Goal: Information Seeking & Learning: Learn about a topic

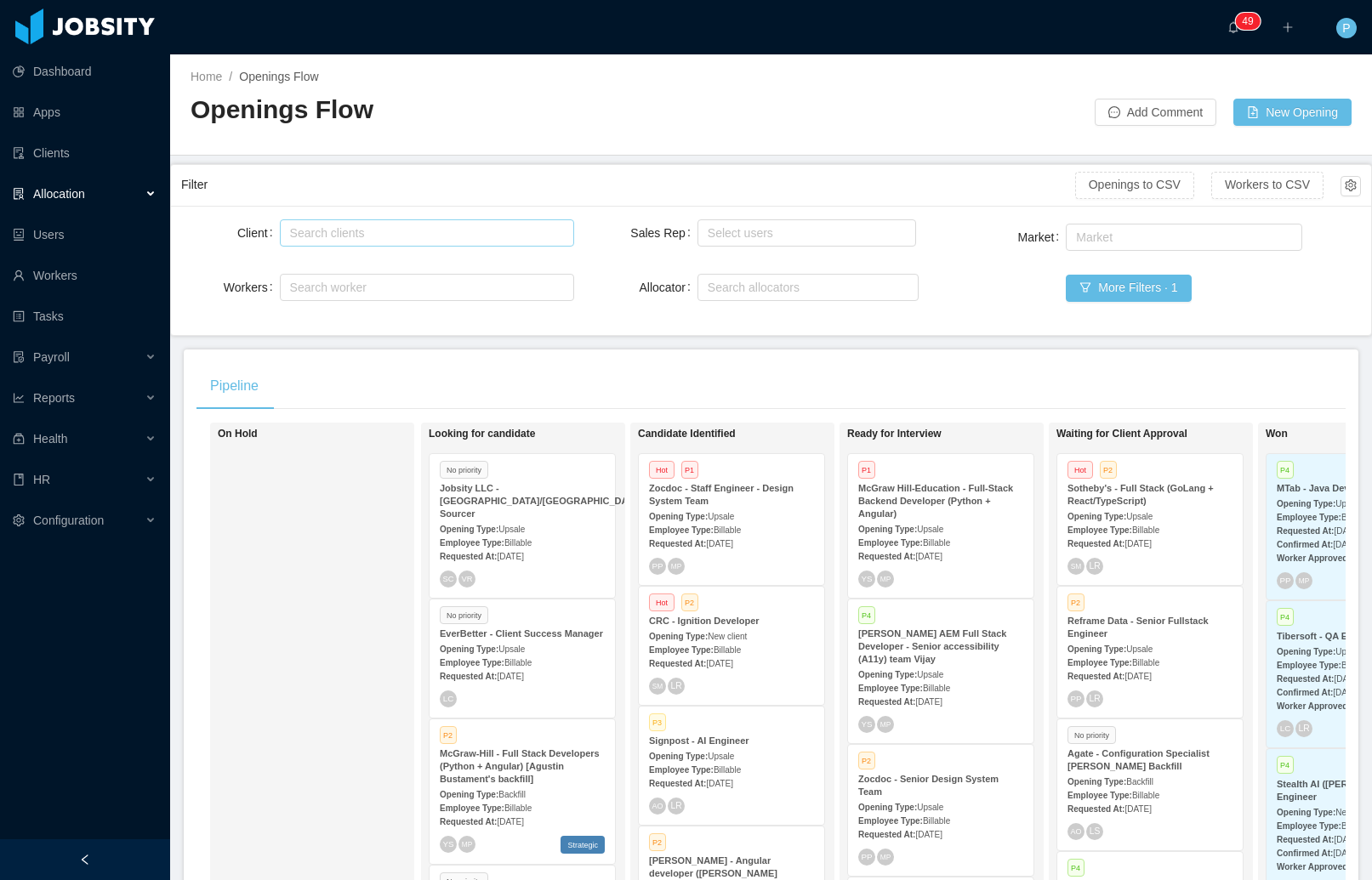
click at [467, 242] on div "Search clients" at bounding box center [425, 233] width 280 height 26
type input "**********"
click at [392, 268] on li "Developer Town" at bounding box center [424, 266] width 292 height 27
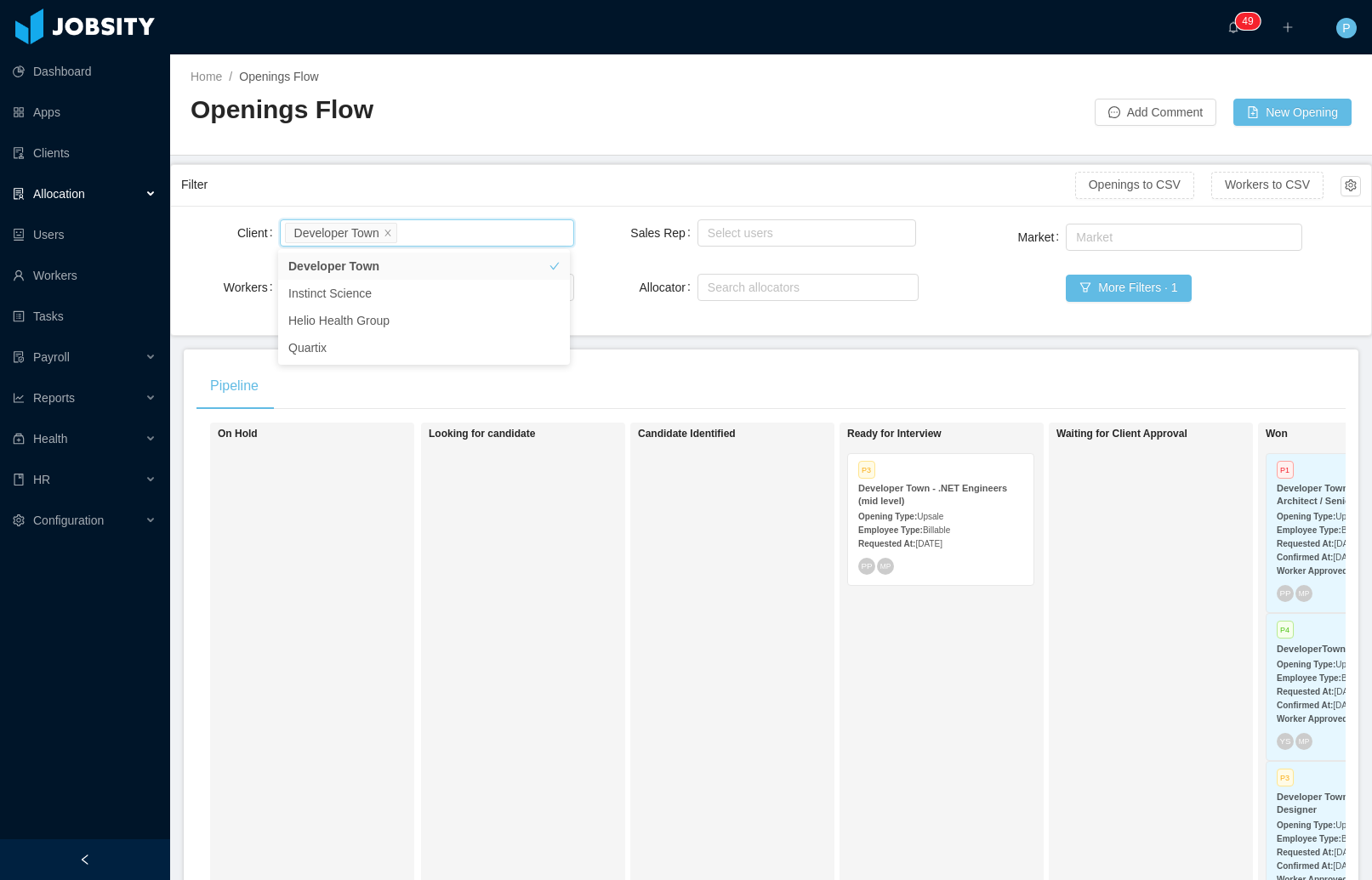
click at [946, 522] on div "Employee Type: Billable" at bounding box center [941, 529] width 165 height 18
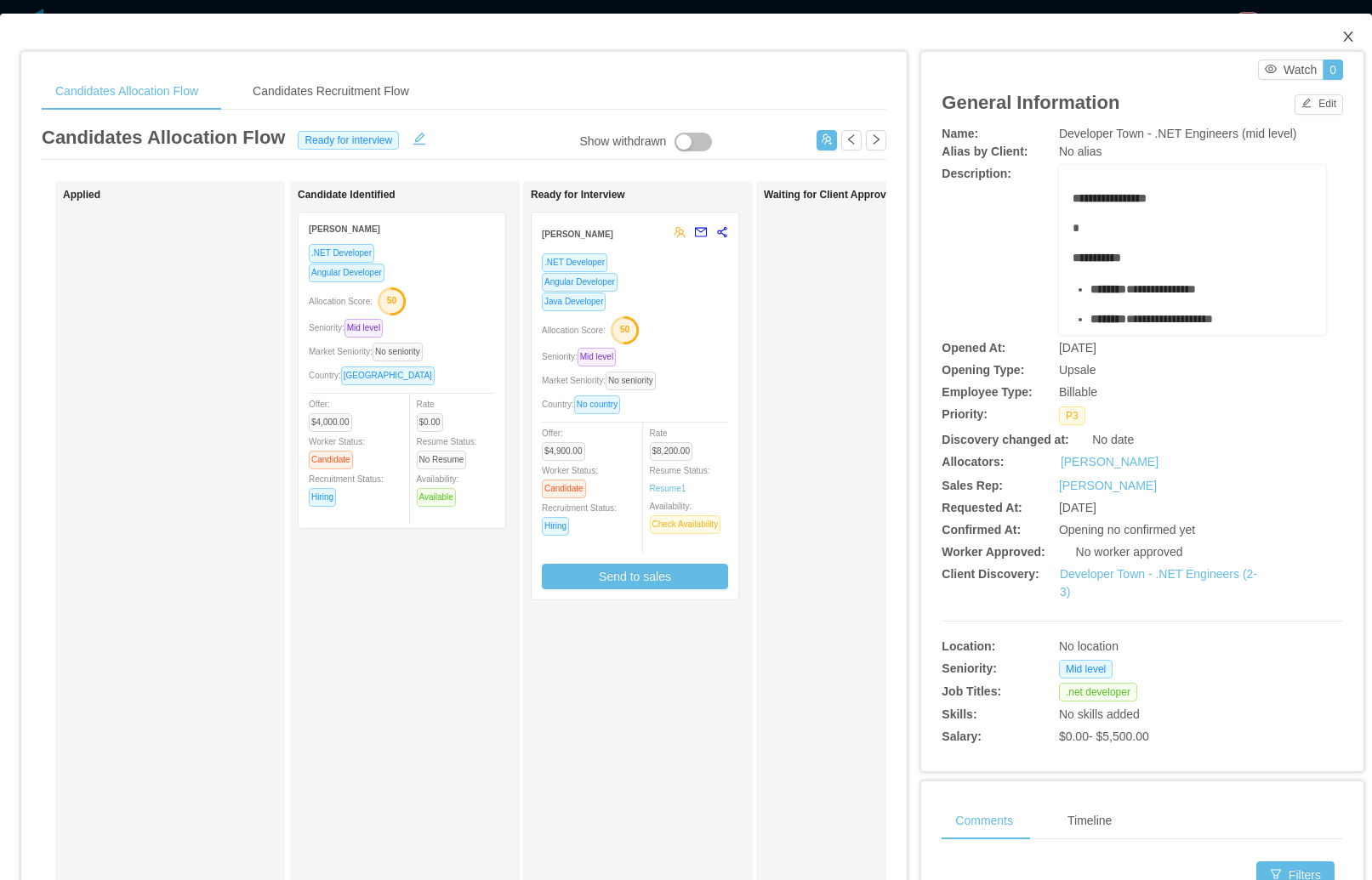
click at [1342, 35] on icon "icon: close" at bounding box center [1348, 36] width 13 height 13
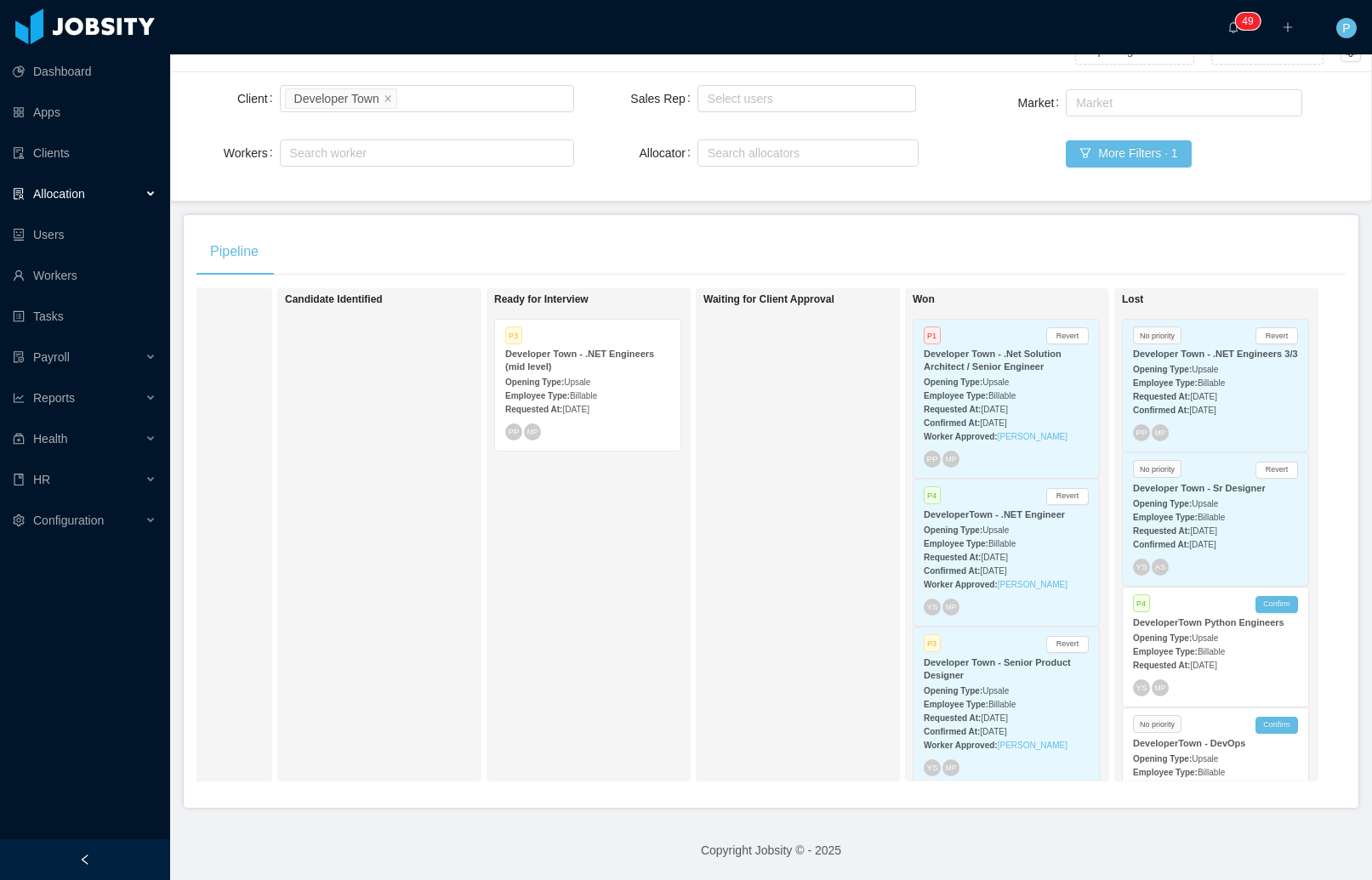
click at [1037, 386] on div "Employee Type: Billable" at bounding box center [1006, 395] width 165 height 18
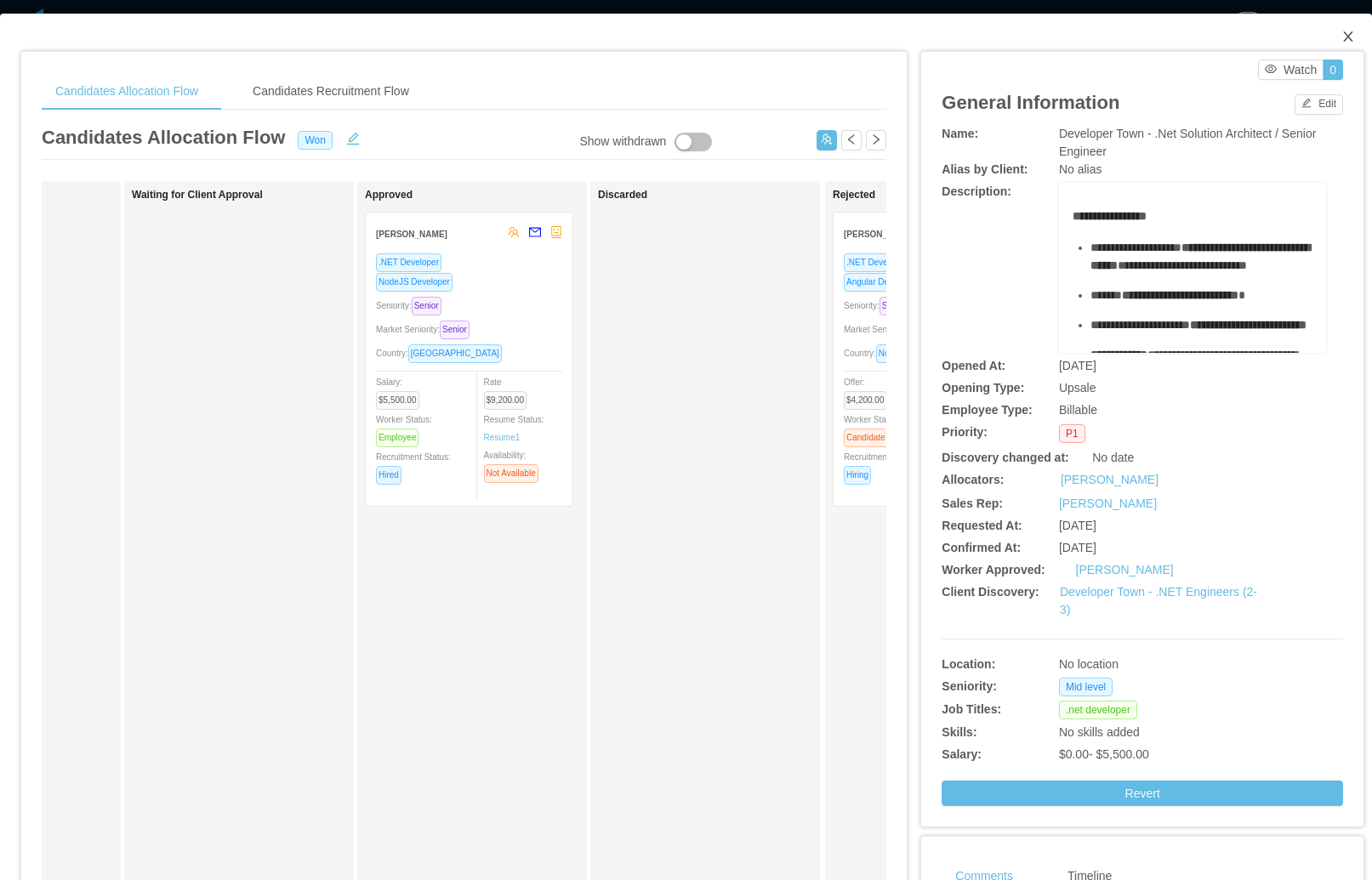
click at [1342, 35] on icon "icon: close" at bounding box center [1348, 36] width 13 height 13
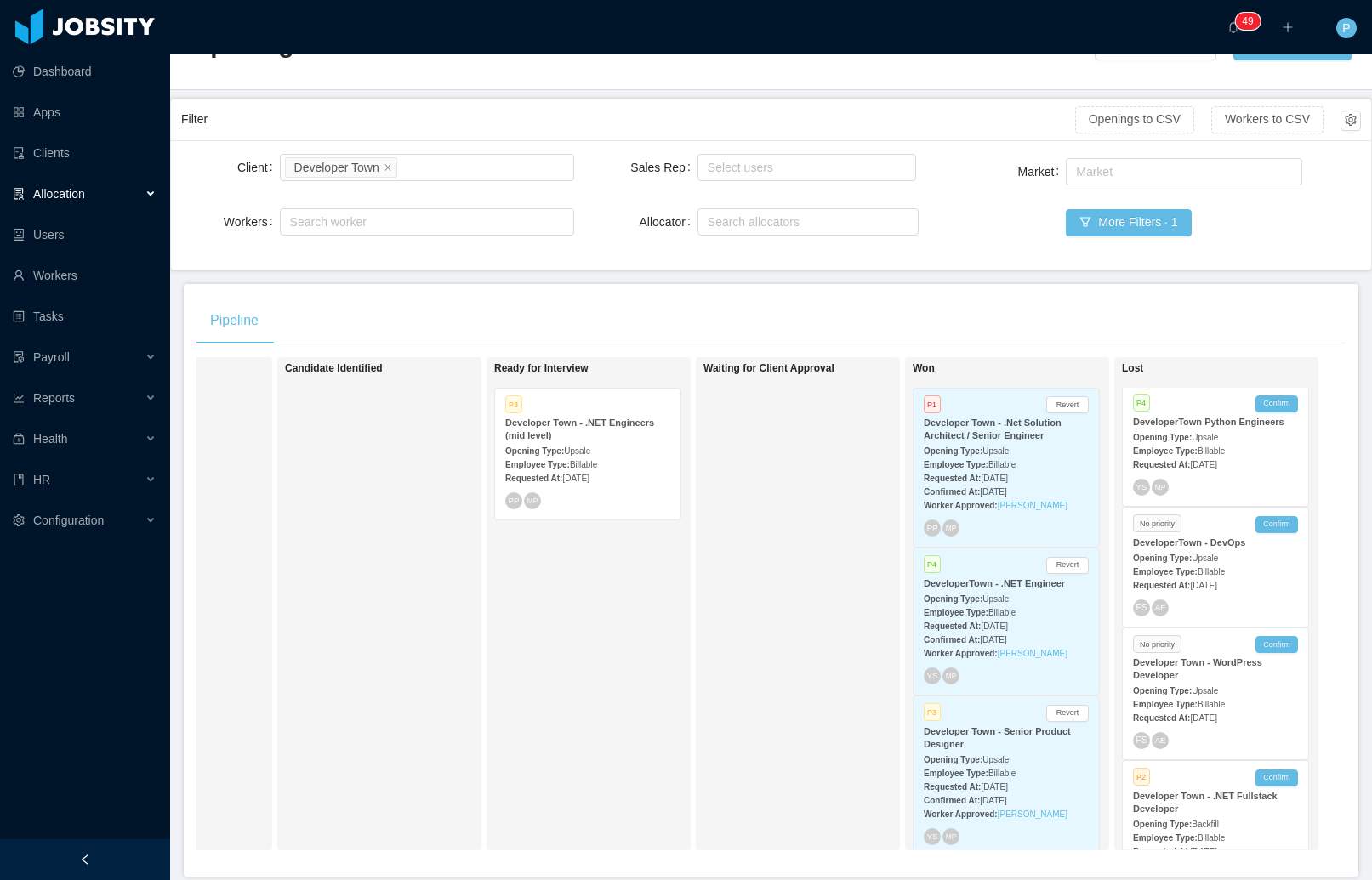
scroll to position [64, 0]
click at [587, 445] on div "Opening Type: Upsale" at bounding box center [588, 452] width 165 height 18
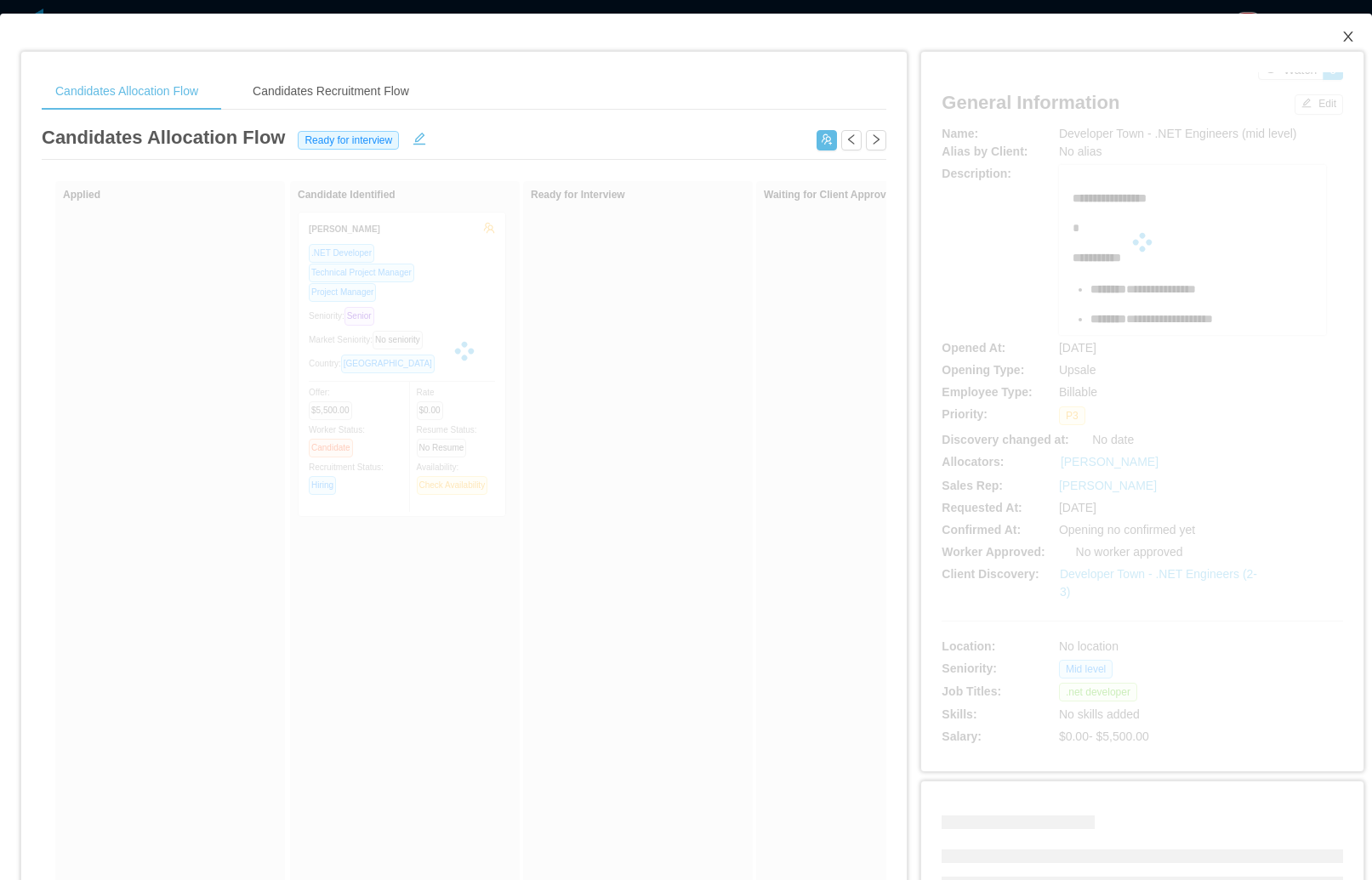
click at [1343, 38] on icon "icon: close" at bounding box center [1348, 36] width 9 height 10
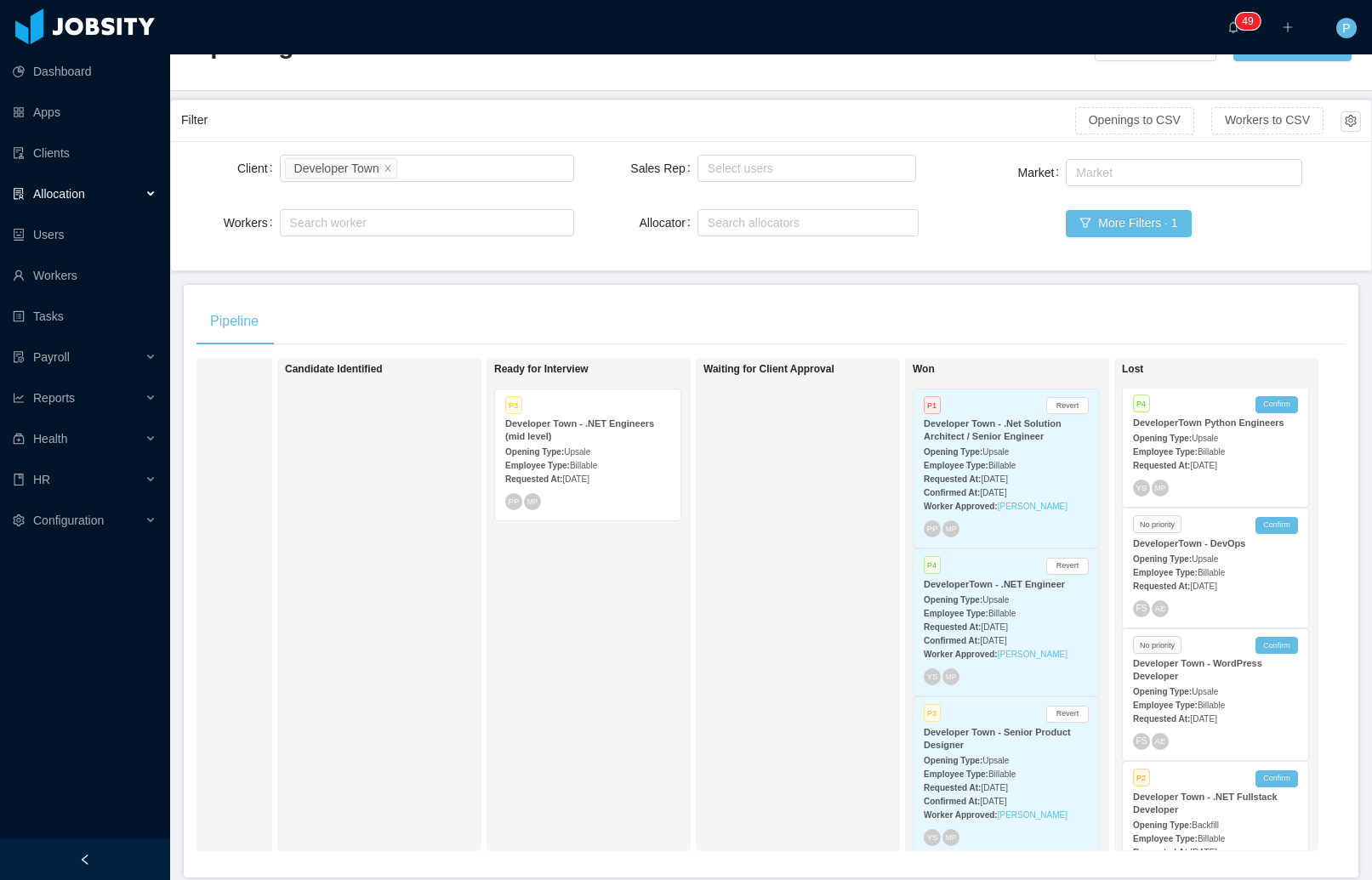
click at [1013, 441] on strong "Developer Town - .Net Solution Architect / Senior Engineer" at bounding box center [993, 430] width 138 height 23
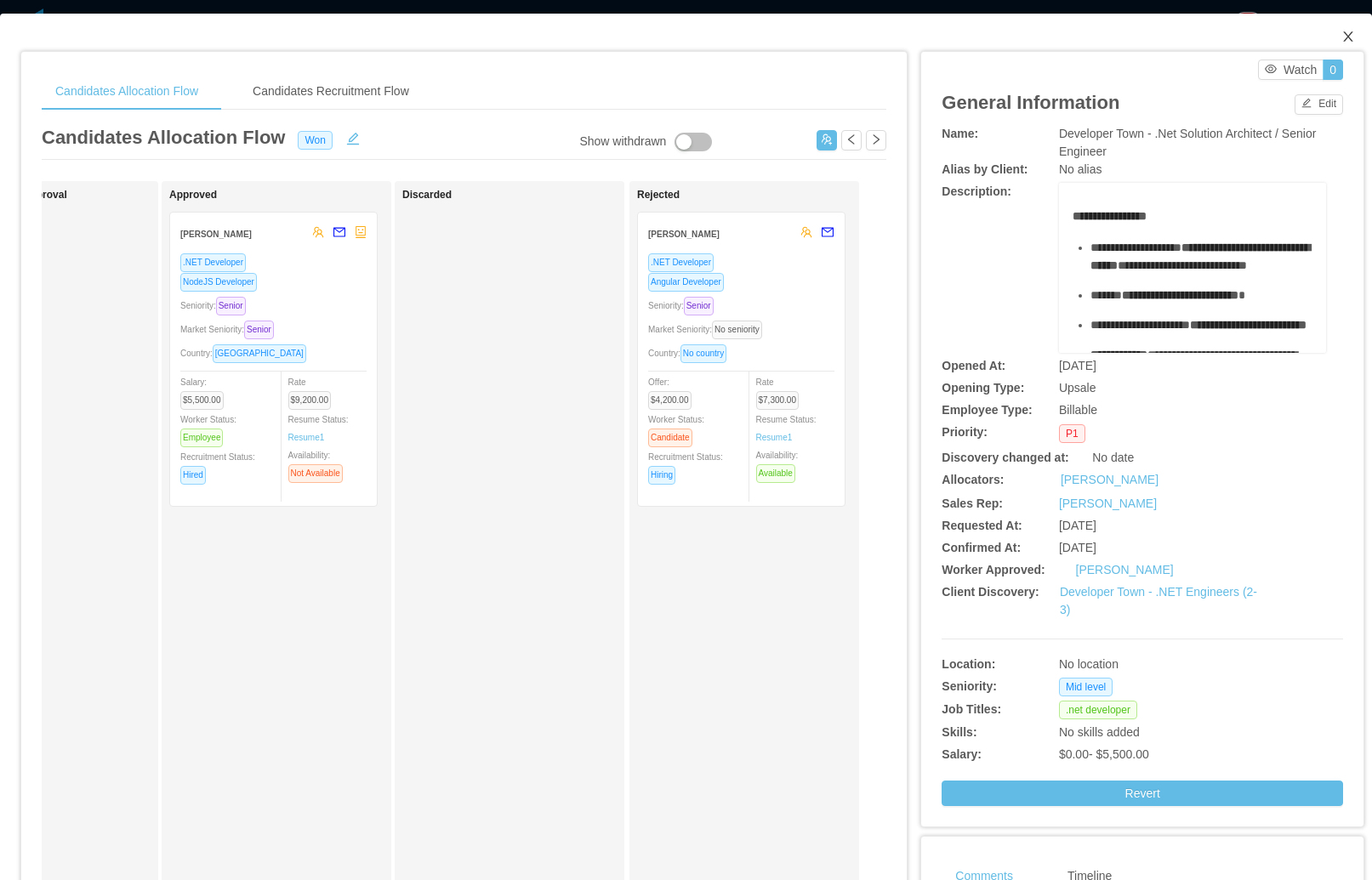
click at [1342, 42] on icon "icon: close" at bounding box center [1348, 36] width 13 height 13
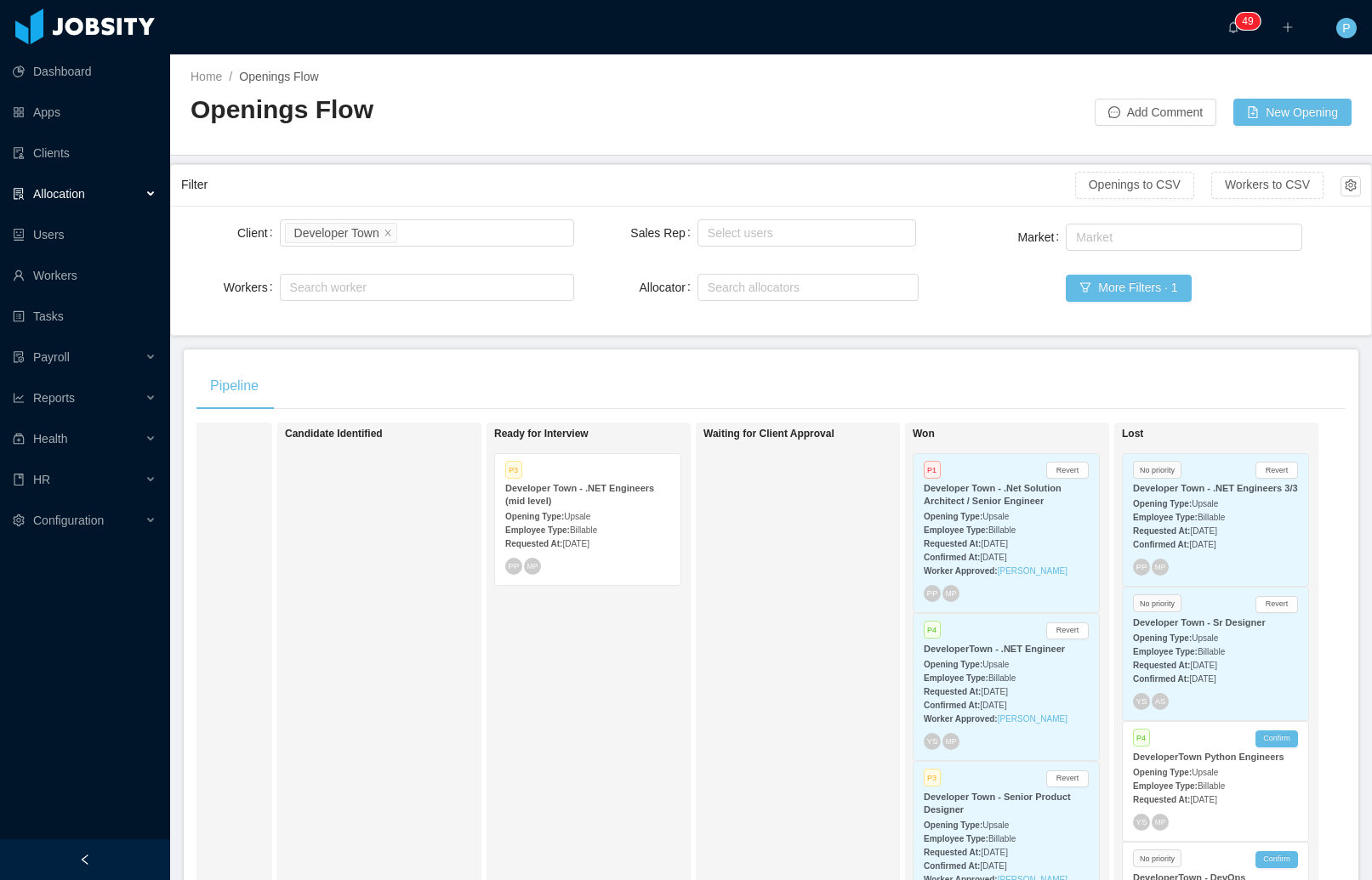
click at [1053, 528] on div "Employee Type: Billable" at bounding box center [1006, 529] width 165 height 18
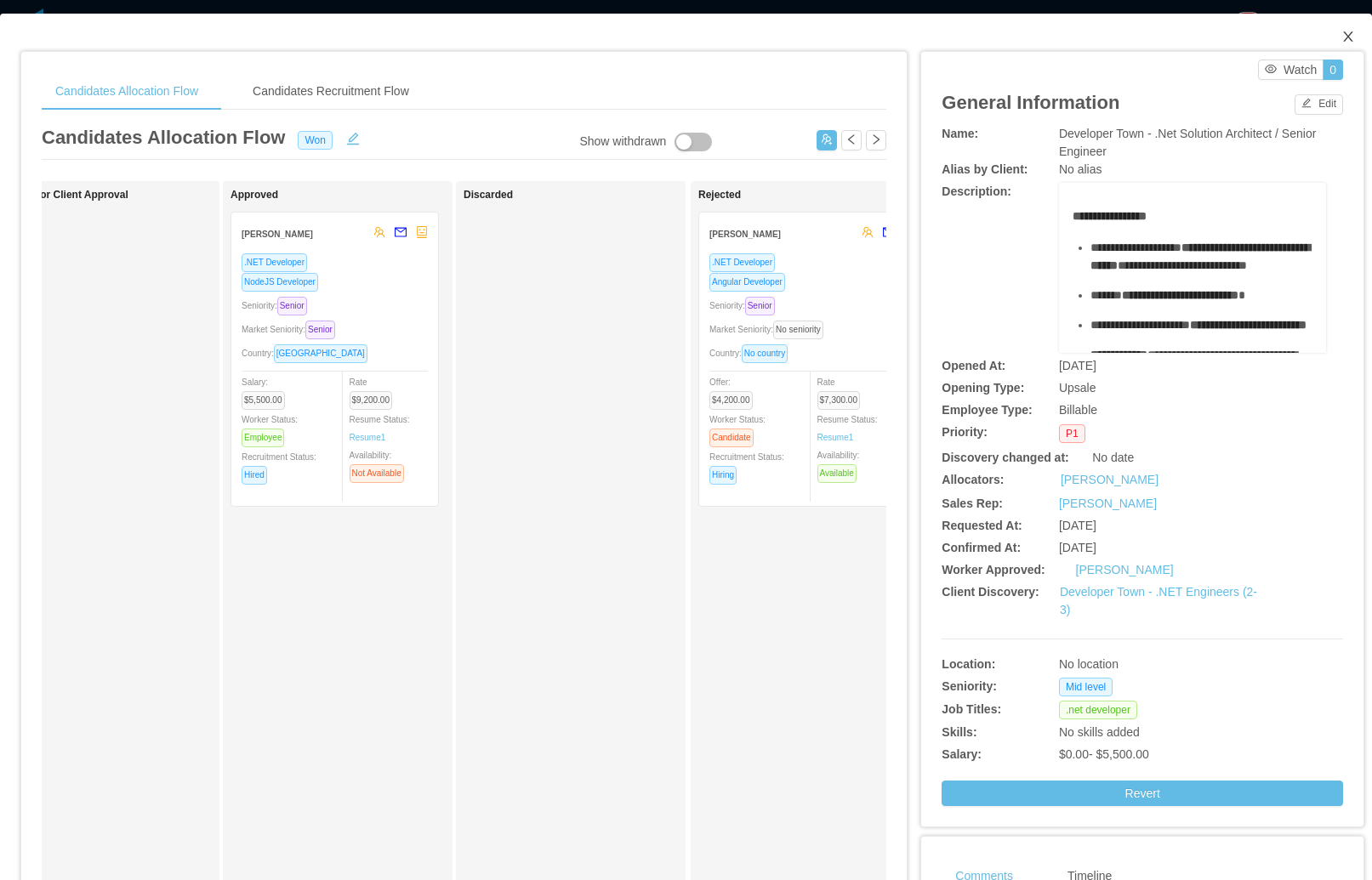
click at [1342, 42] on icon "icon: close" at bounding box center [1348, 36] width 13 height 13
